Goal: Find contact information: Find contact information

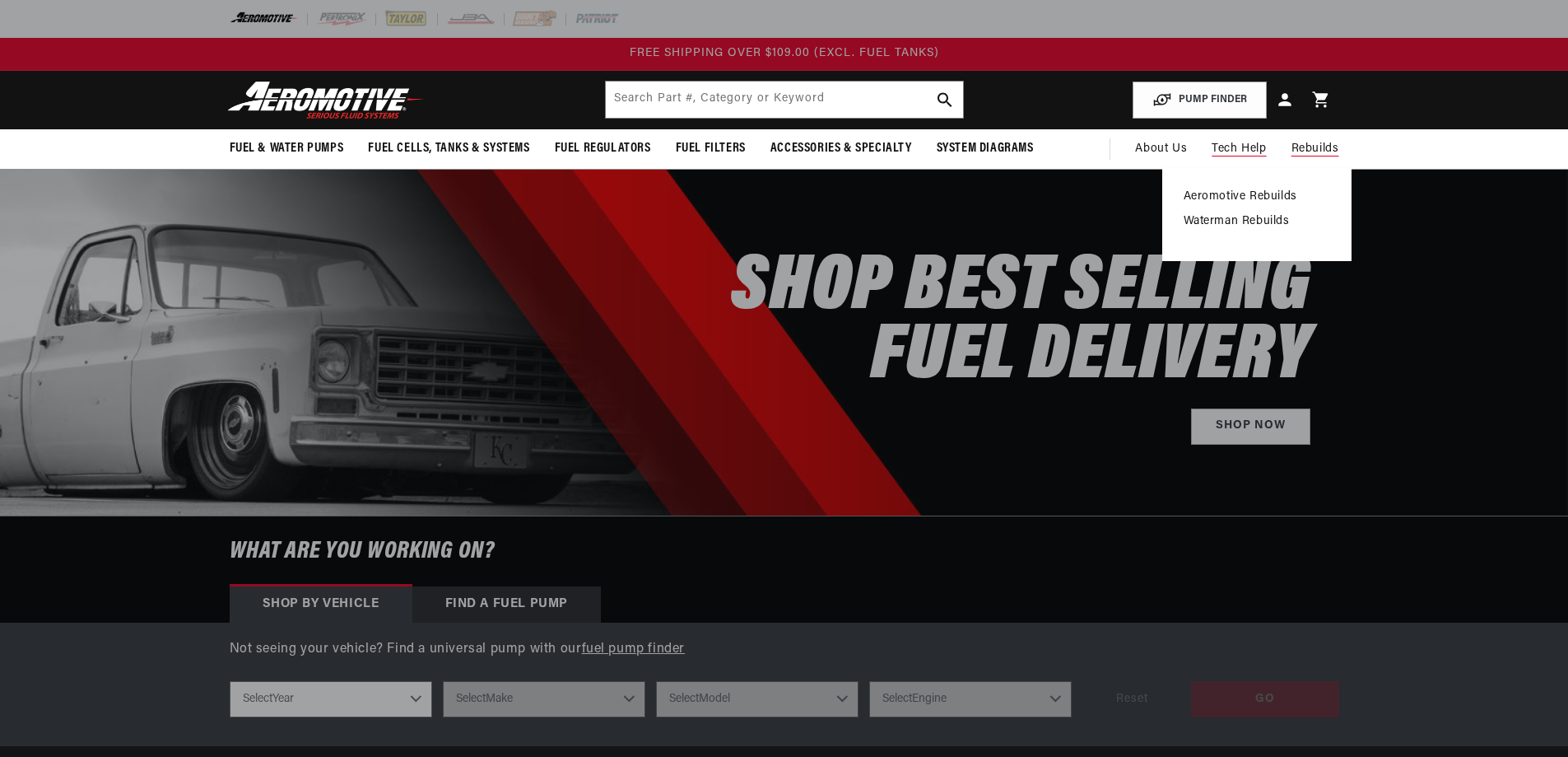
click at [1311, 145] on span "Rebuilds" at bounding box center [1315, 149] width 48 height 18
click at [1271, 192] on link "Aeromotive Rebuilds" at bounding box center [1256, 197] width 146 height 15
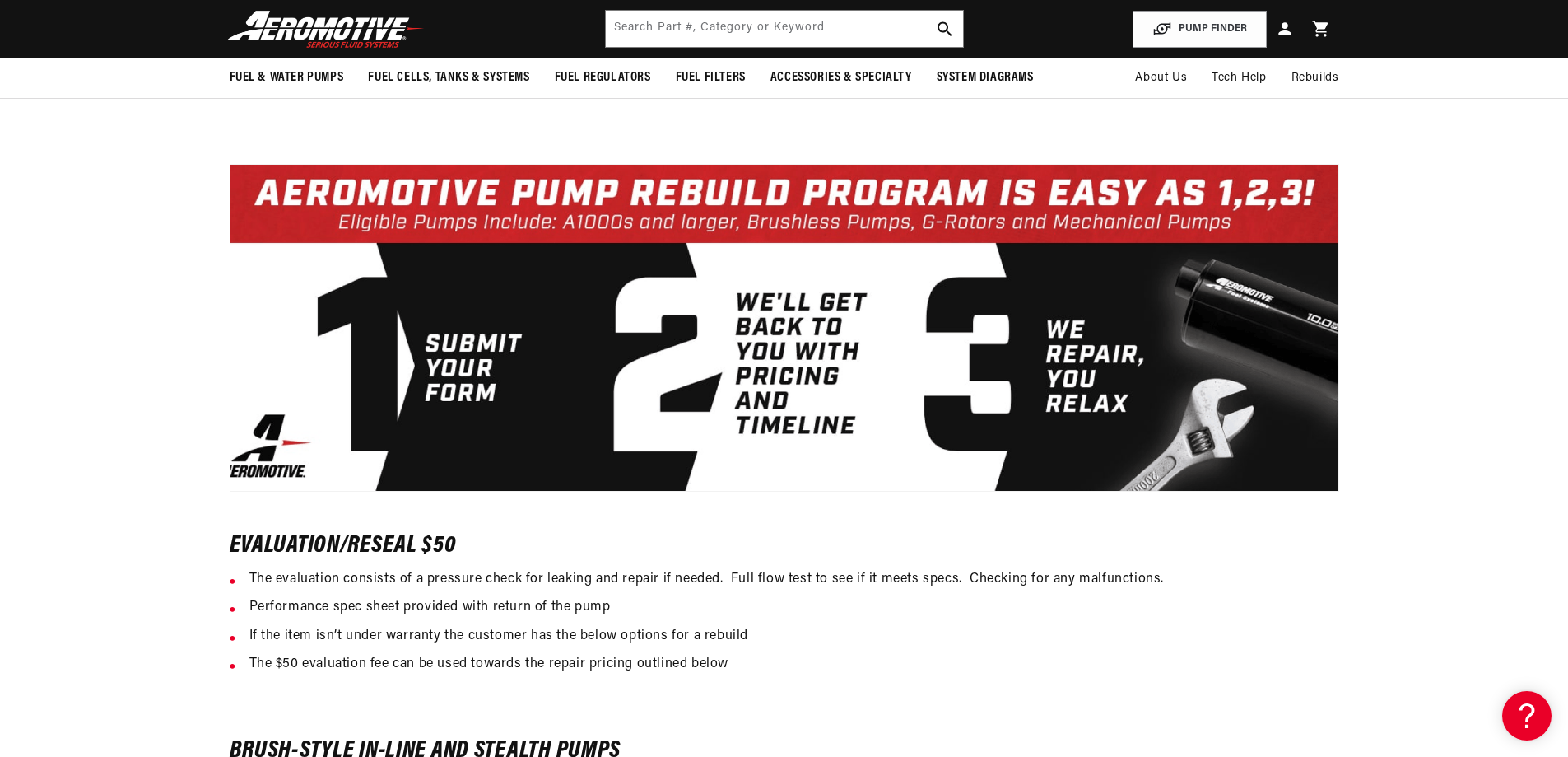
scroll to position [494, 0]
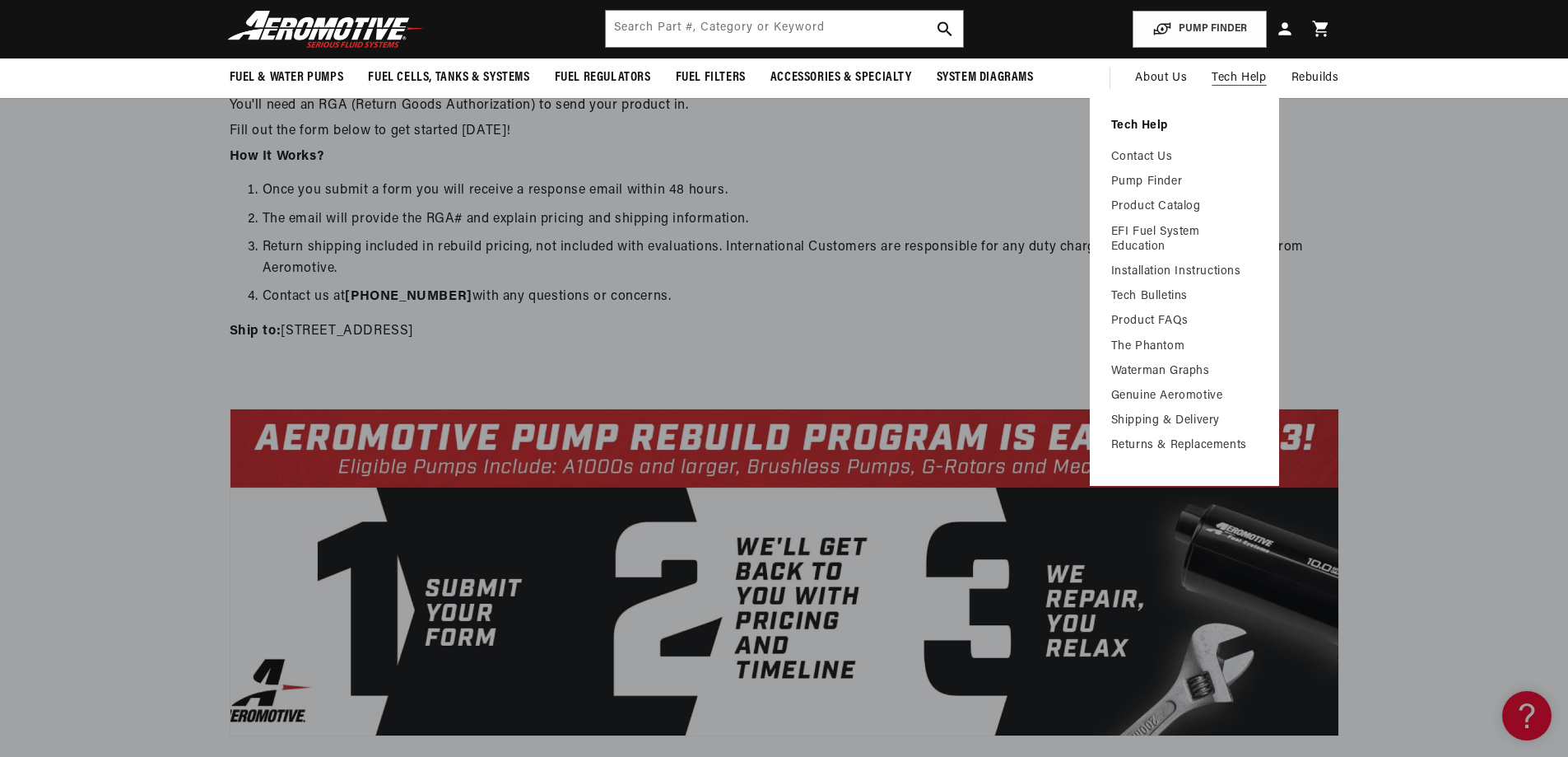
click at [1239, 75] on span "Tech Help" at bounding box center [1239, 79] width 54 height 18
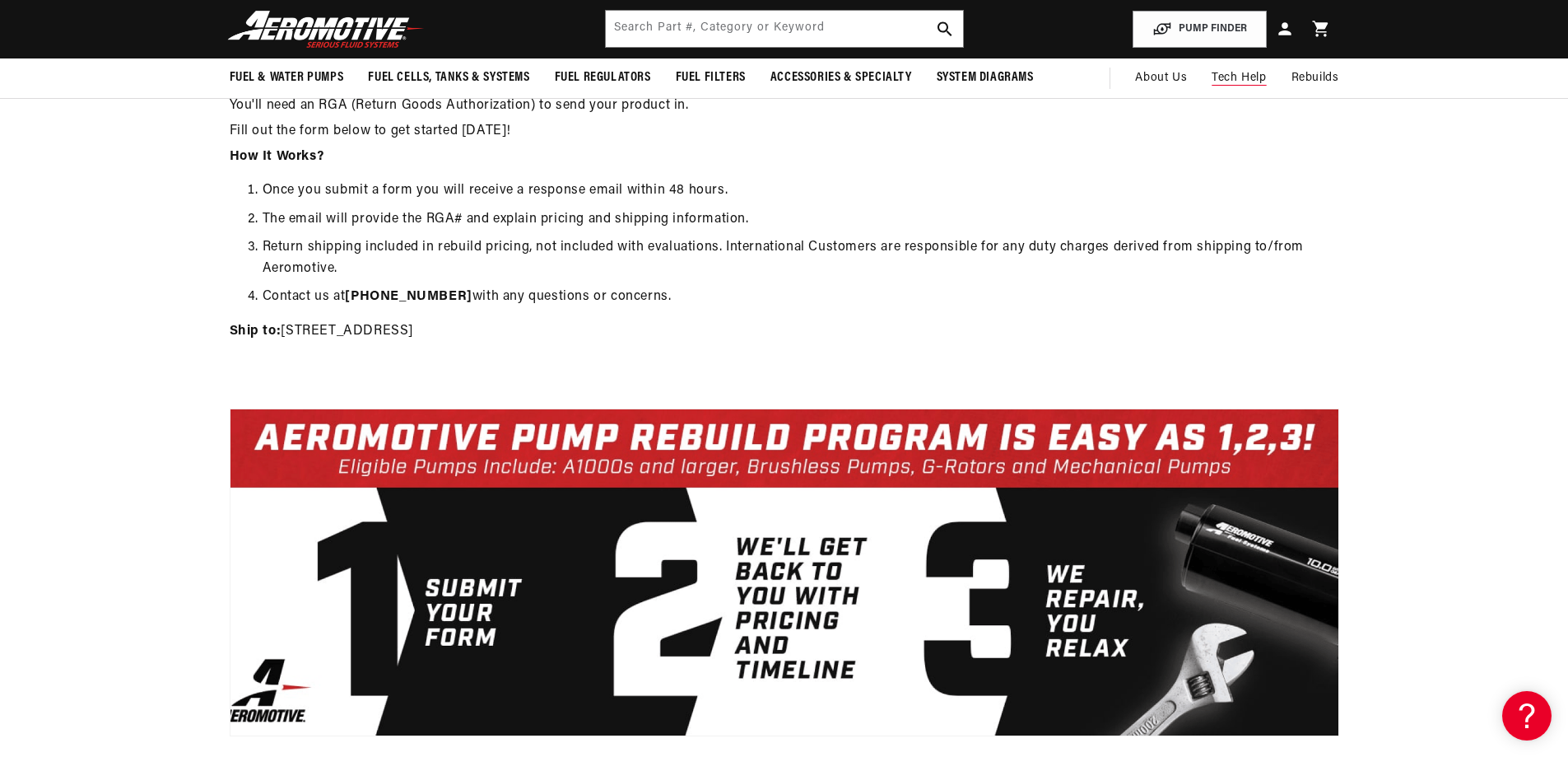
click at [1239, 75] on span "Tech Help" at bounding box center [1239, 79] width 54 height 18
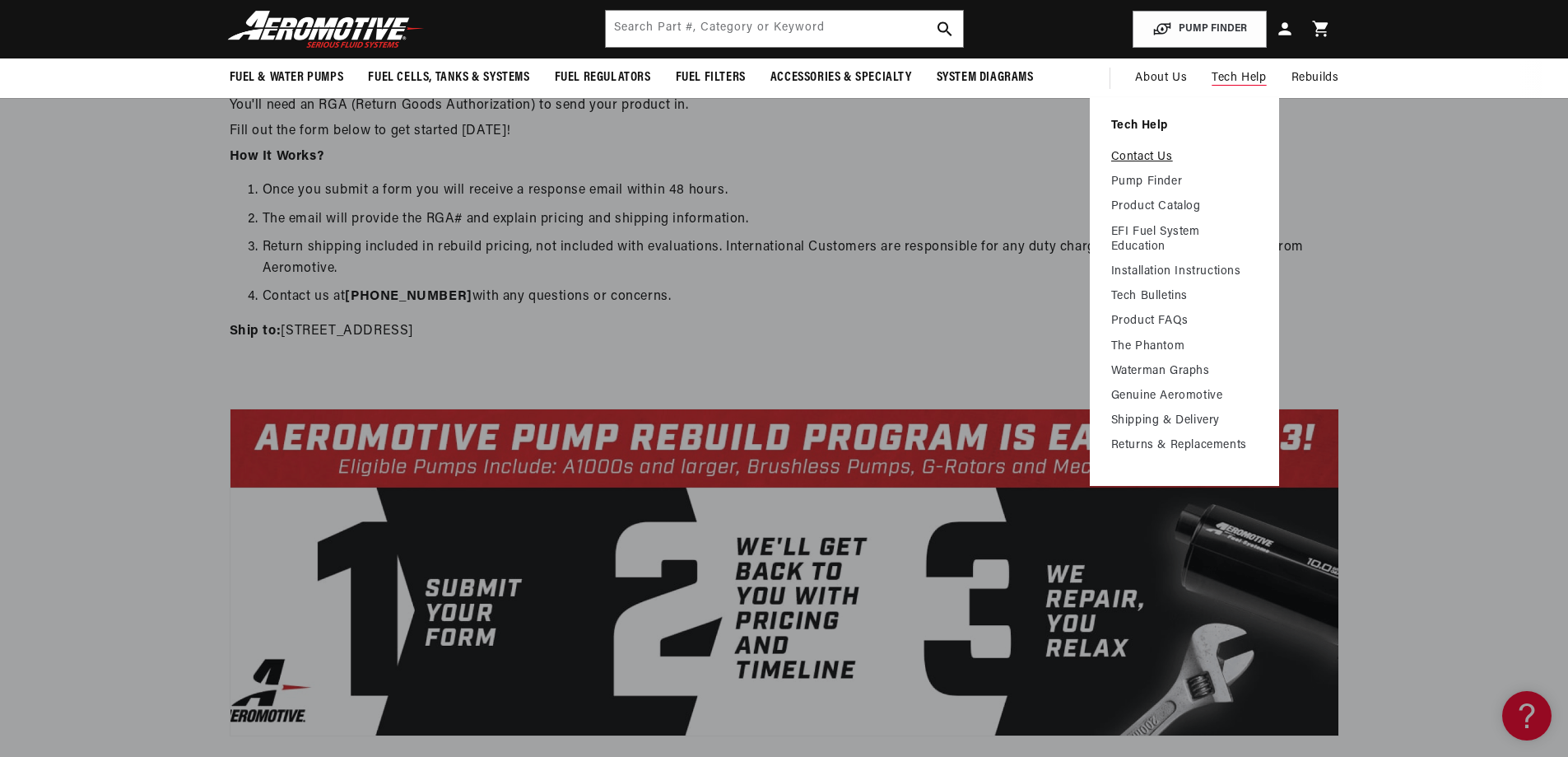
click at [1142, 150] on link "Contact Us" at bounding box center [1184, 157] width 146 height 15
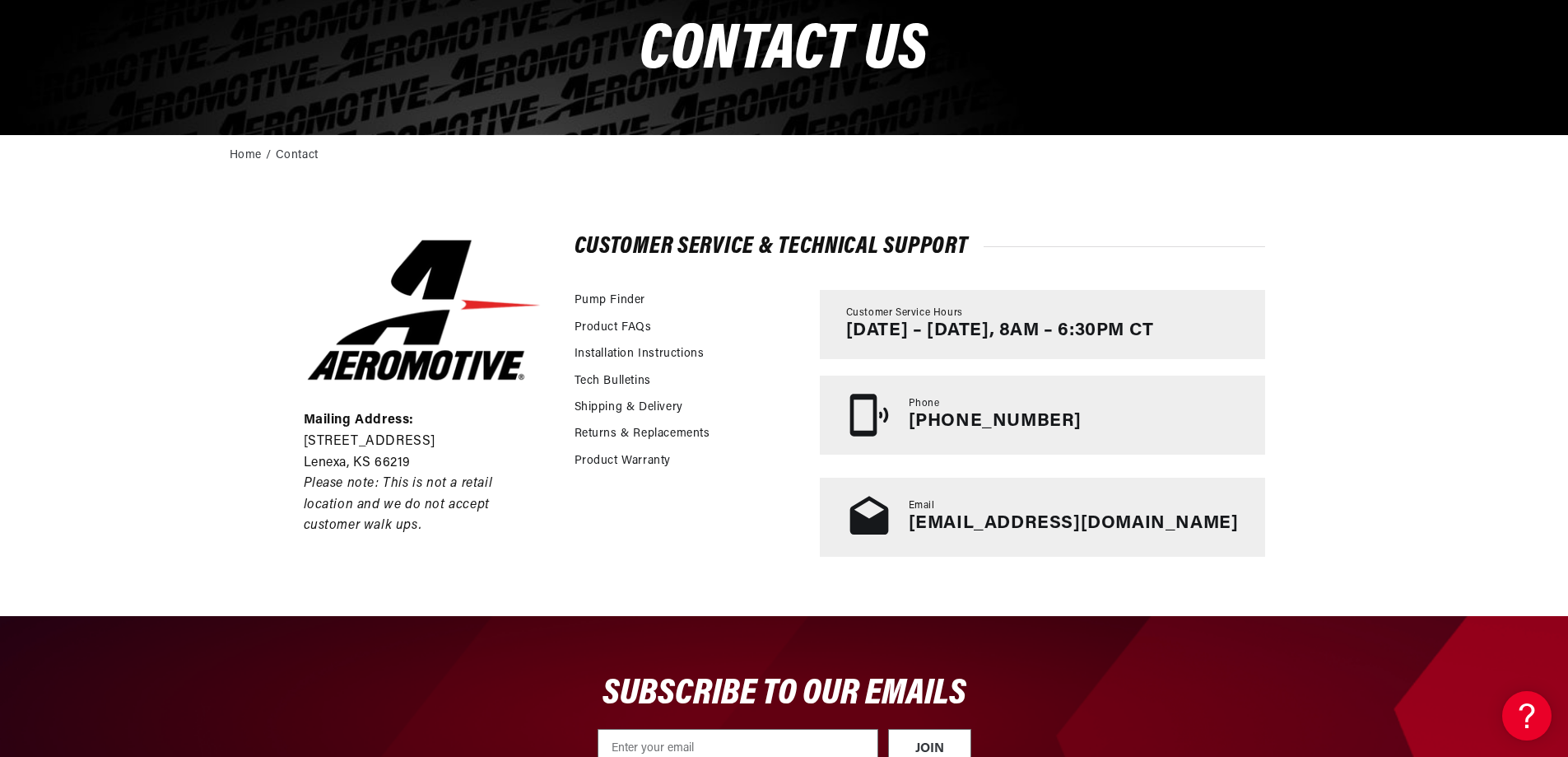
scroll to position [247, 0]
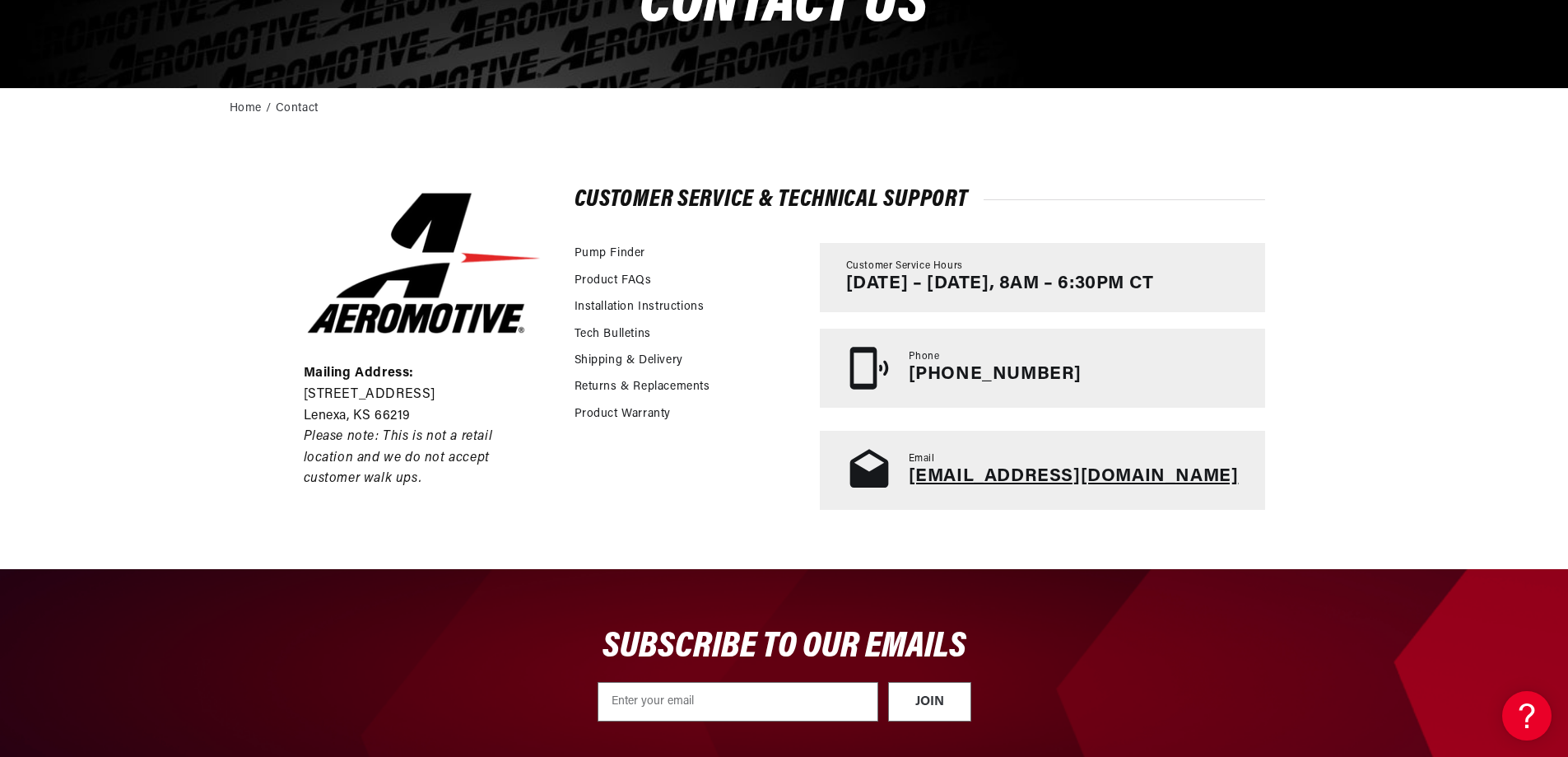
click at [1047, 474] on link "tech@aeromotiveinc.com" at bounding box center [1074, 476] width 330 height 19
